Goal: Information Seeking & Learning: Learn about a topic

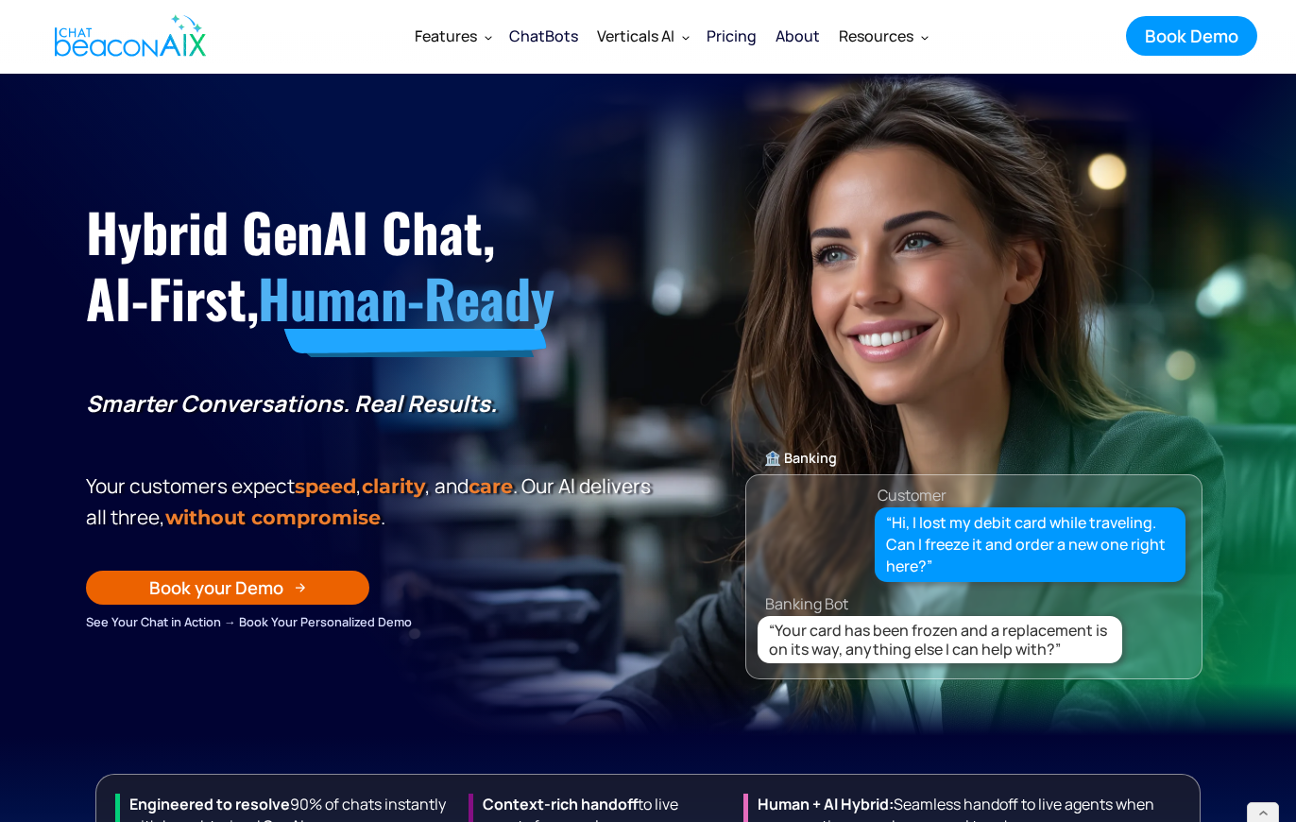
click at [548, 34] on div "ChatBots" at bounding box center [543, 36] width 69 height 26
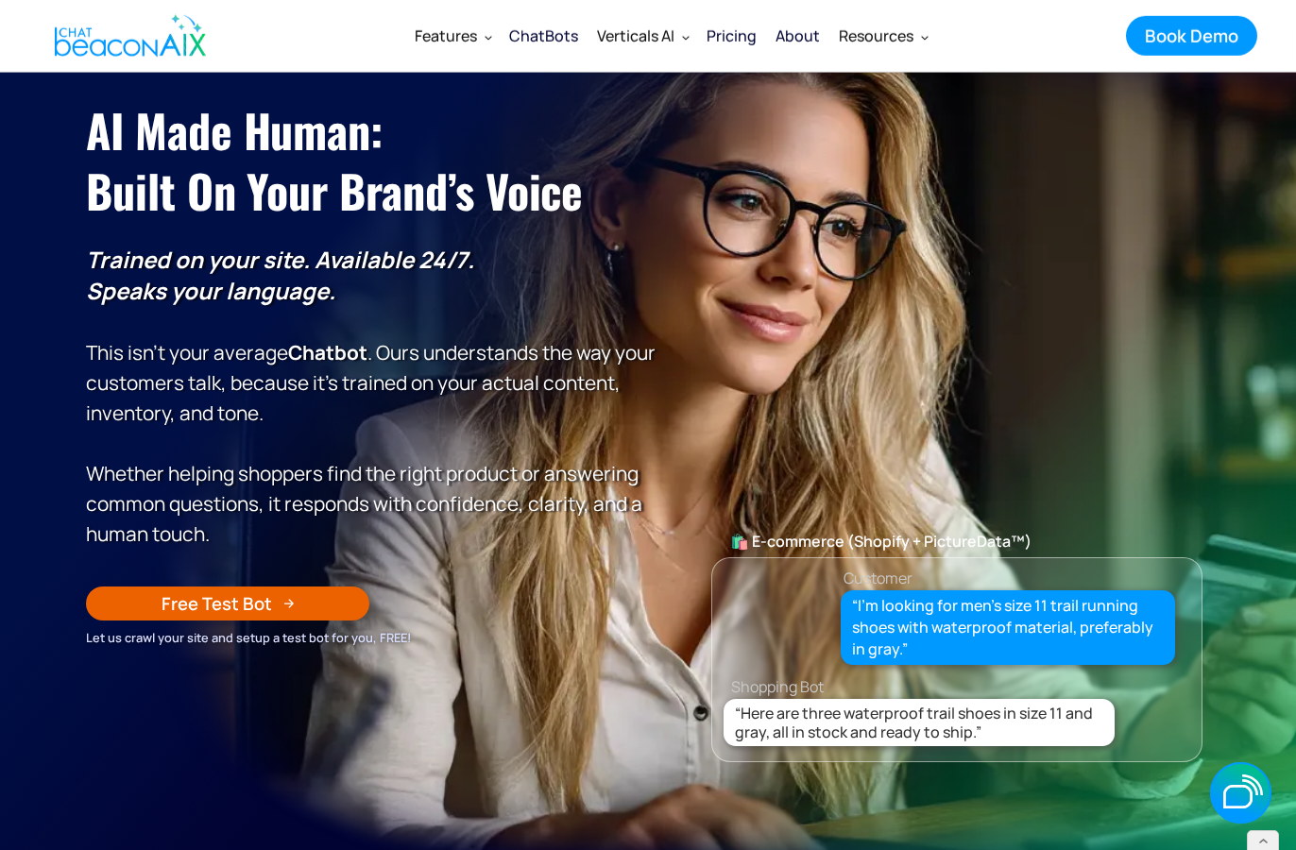
scroll to position [119, 0]
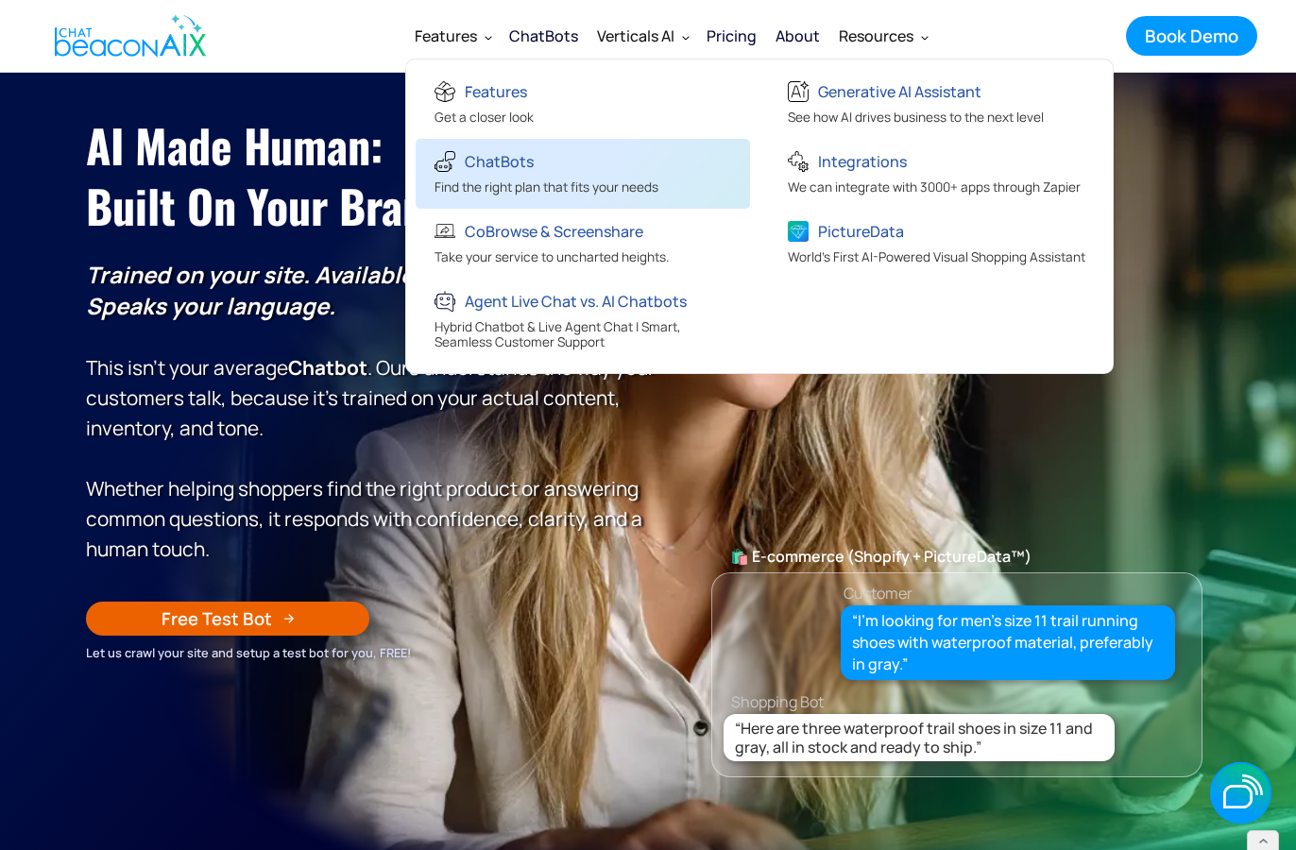
click at [482, 153] on div "ChatBots" at bounding box center [499, 161] width 69 height 26
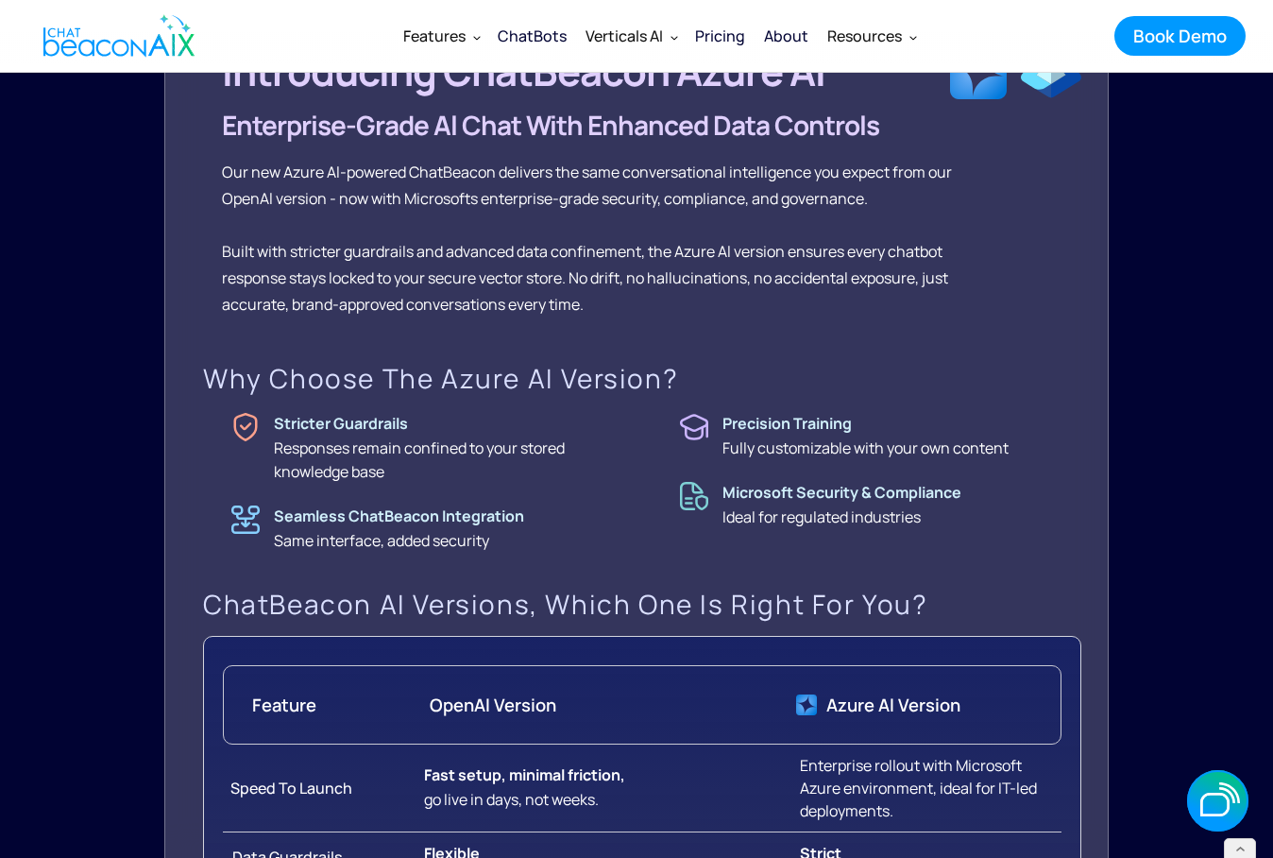
scroll to position [787, 0]
